Goal: Check status: Check status

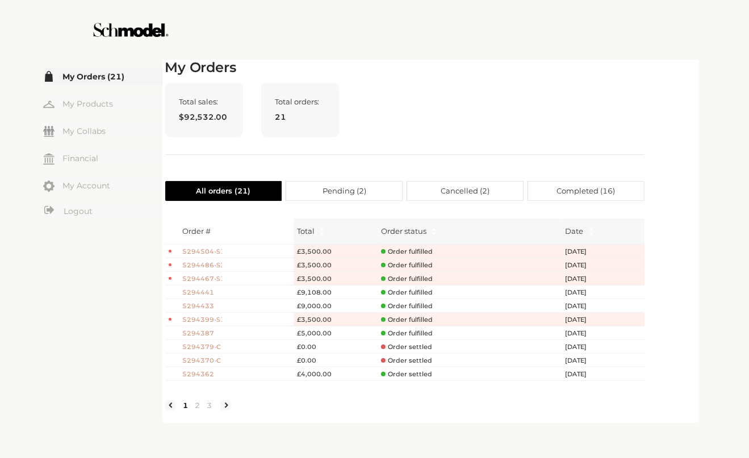
click at [357, 101] on div "Total sales: $92,532.00 Total orders: 21" at bounding box center [404, 119] width 479 height 72
click at [217, 9] on div at bounding box center [140, 30] width 170 height 60
click at [404, 123] on div "Total sales: $92,532.00 Total orders: 21" at bounding box center [404, 119] width 479 height 72
click at [86, 77] on link "My Orders (21)" at bounding box center [102, 76] width 119 height 16
click at [494, 126] on div "Total sales: $92,532.00 Total orders: 21" at bounding box center [404, 119] width 479 height 72
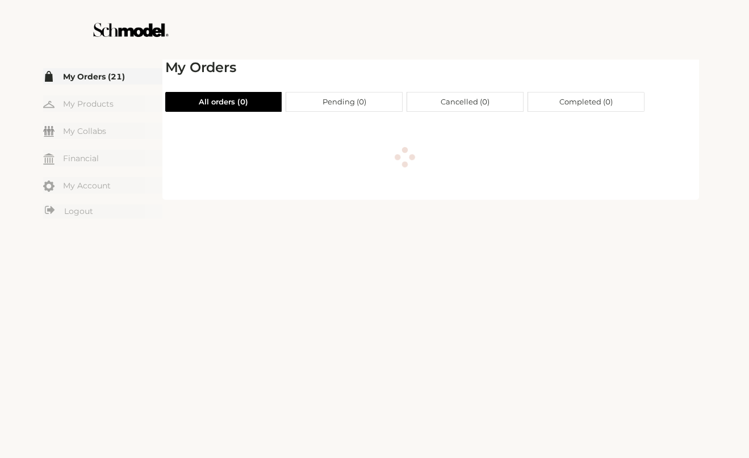
click at [562, 94] on span "Completed ( 0 )" at bounding box center [585, 102] width 53 height 19
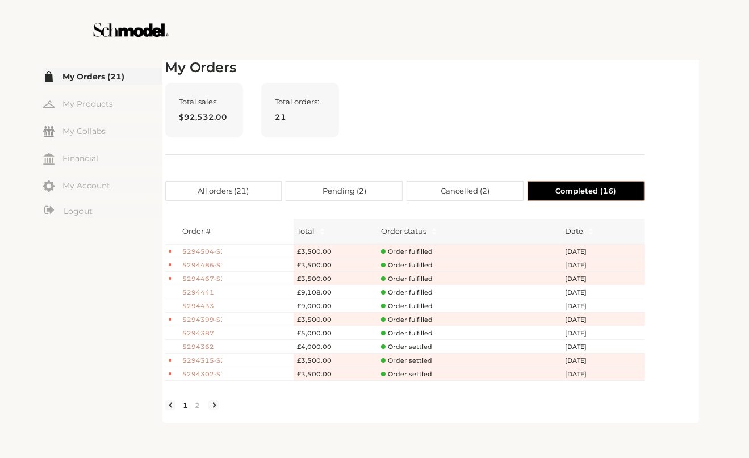
click at [199, 193] on span "All orders ( 21 )" at bounding box center [223, 191] width 51 height 19
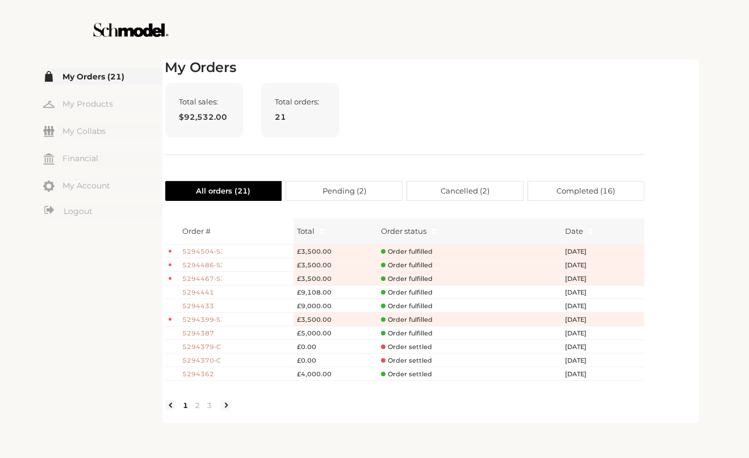
click at [562, 98] on div "Total sales: $92,532.00 Total orders: 21" at bounding box center [404, 119] width 479 height 72
click at [570, 194] on span "Completed ( 16 )" at bounding box center [586, 191] width 58 height 19
